Goal: Communication & Community: Share content

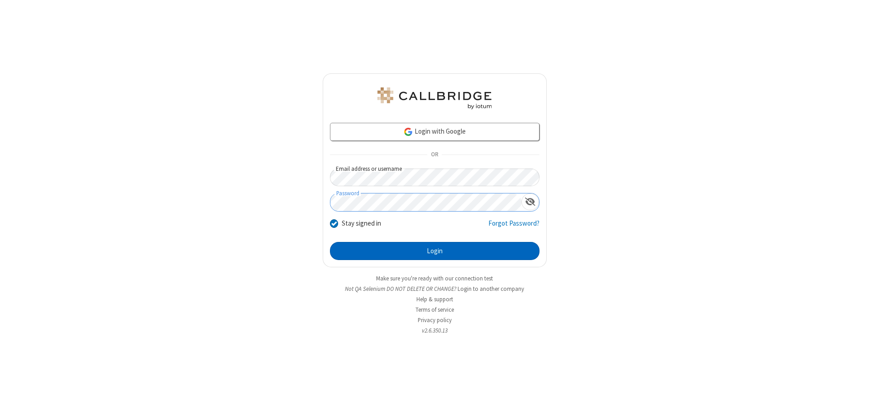
click at [434, 251] on button "Login" at bounding box center [435, 251] width 210 height 18
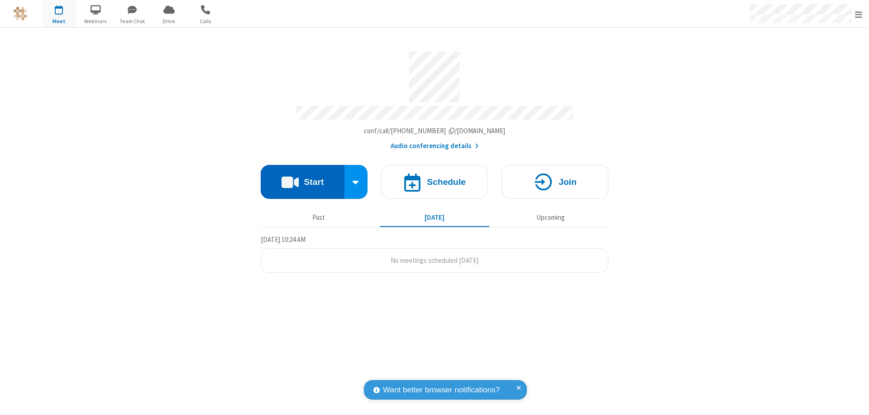
click at [302, 177] on button "Start" at bounding box center [303, 182] width 84 height 34
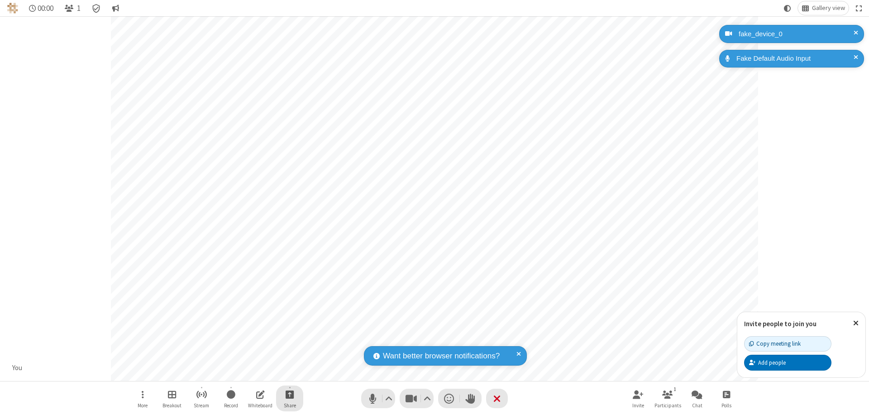
click at [290, 394] on span "Start sharing" at bounding box center [290, 393] width 9 height 11
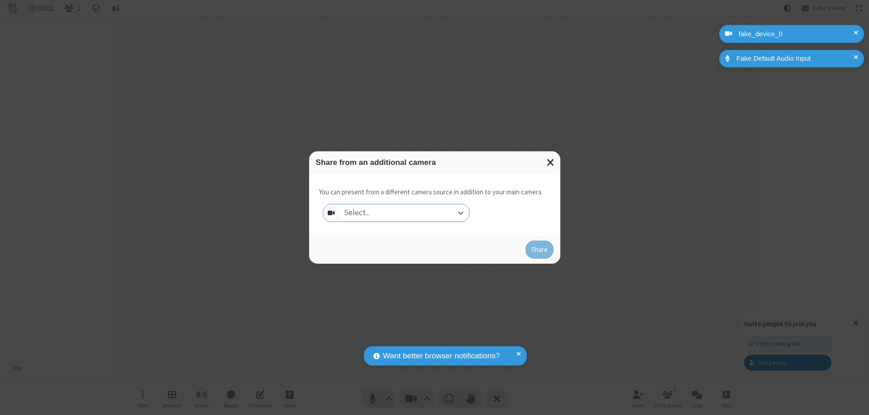
click at [404, 213] on div "Select..." at bounding box center [404, 212] width 130 height 17
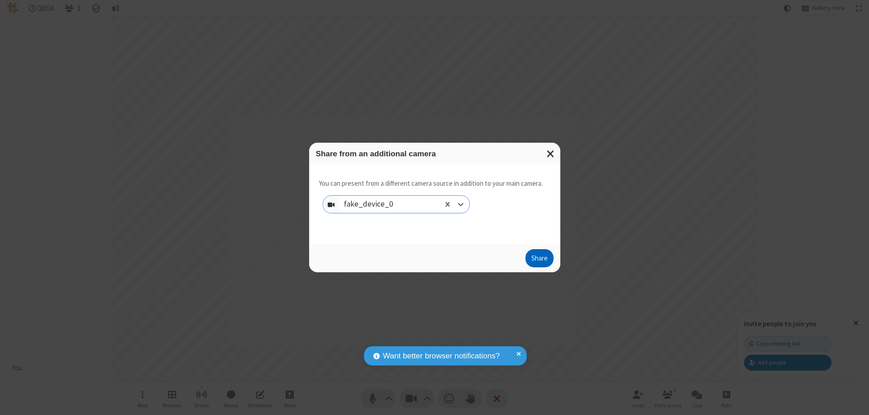
click at [539, 260] on button "Share" at bounding box center [539, 258] width 28 height 18
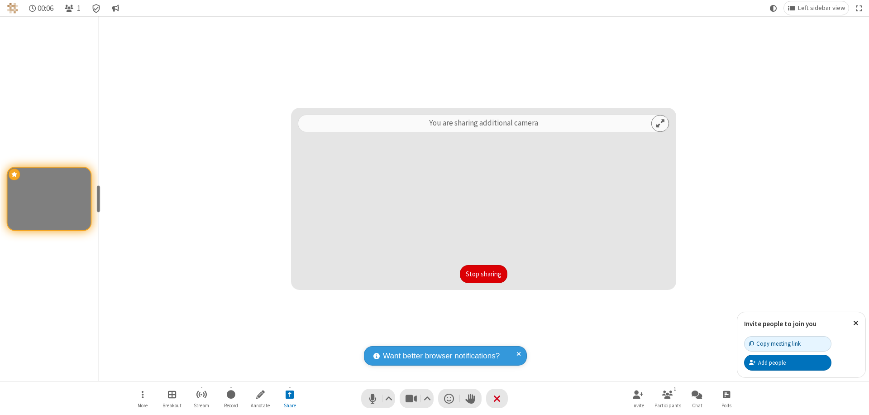
click at [483, 274] on button "Stop sharing" at bounding box center [484, 274] width 48 height 18
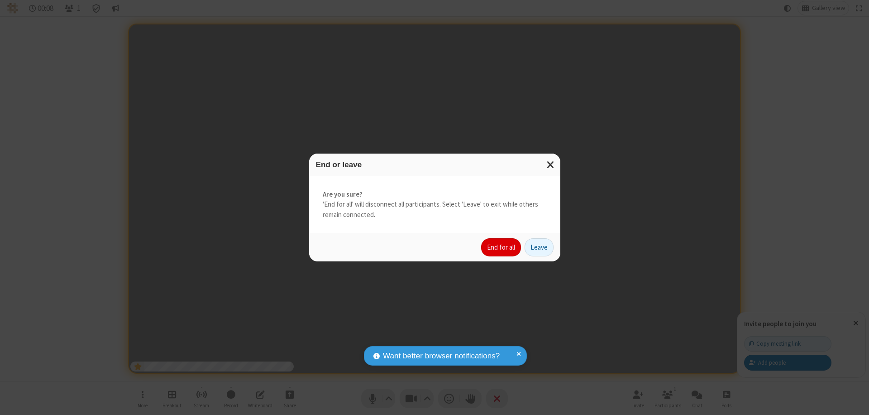
click at [501, 247] on button "End for all" at bounding box center [501, 247] width 40 height 18
